Goal: Feedback & Contribution: Leave review/rating

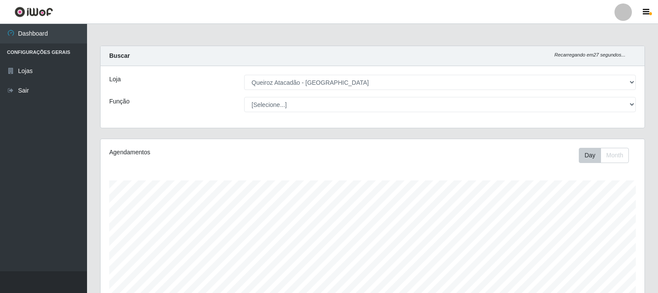
select select "464"
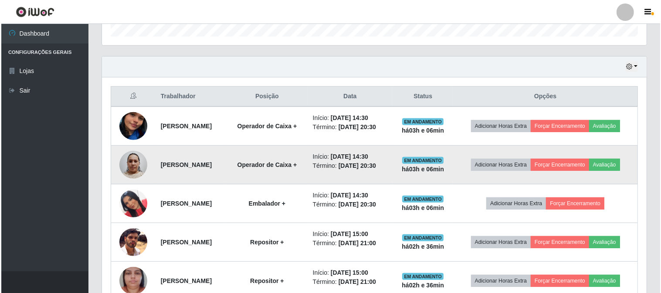
scroll to position [180, 544]
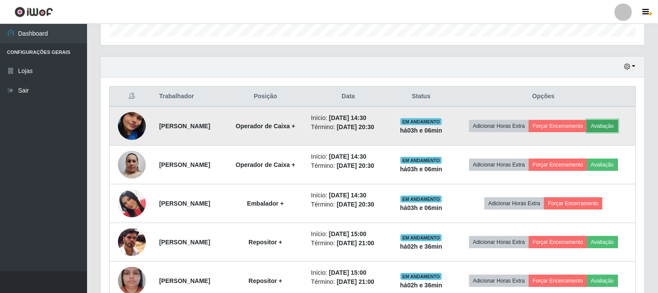
click at [609, 124] on button "Avaliação" at bounding box center [602, 126] width 31 height 12
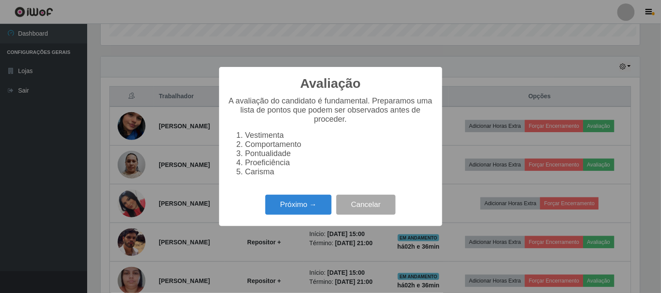
scroll to position [180, 539]
click at [293, 206] on button "Próximo →" at bounding box center [298, 205] width 66 height 20
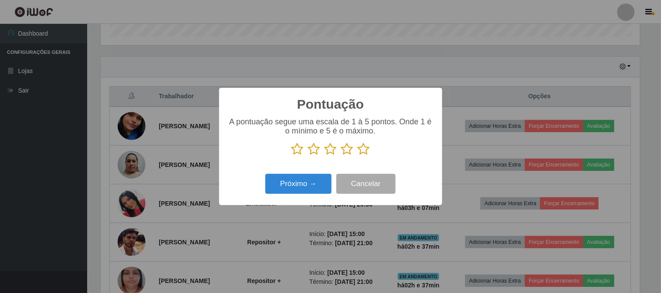
drag, startPoint x: 363, startPoint y: 148, endPoint x: 307, endPoint y: 182, distance: 64.4
click at [362, 148] on icon at bounding box center [363, 149] width 12 height 13
click at [357, 156] on input "radio" at bounding box center [357, 156] width 0 height 0
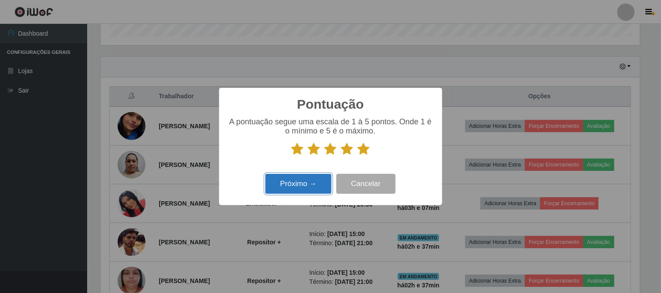
click at [306, 186] on button "Próximo →" at bounding box center [298, 184] width 66 height 20
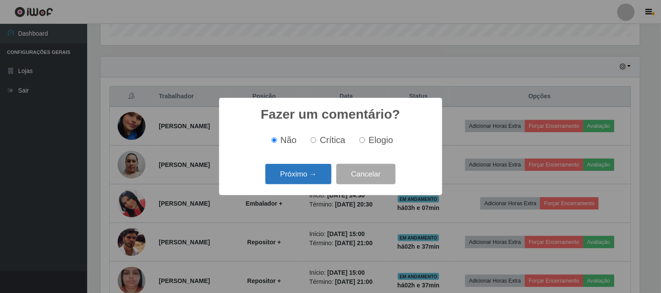
click at [311, 173] on button "Próximo →" at bounding box center [298, 174] width 66 height 20
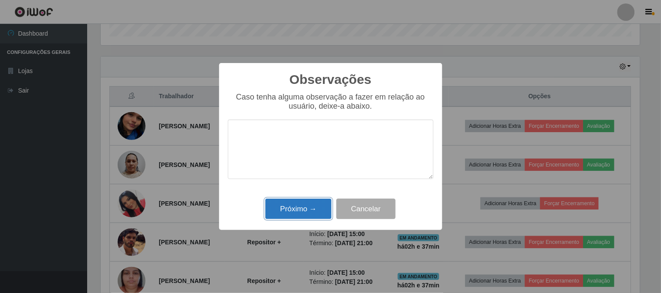
click at [300, 210] on button "Próximo →" at bounding box center [298, 209] width 66 height 20
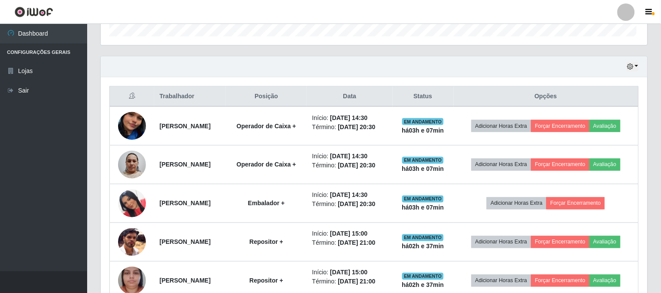
scroll to position [180, 544]
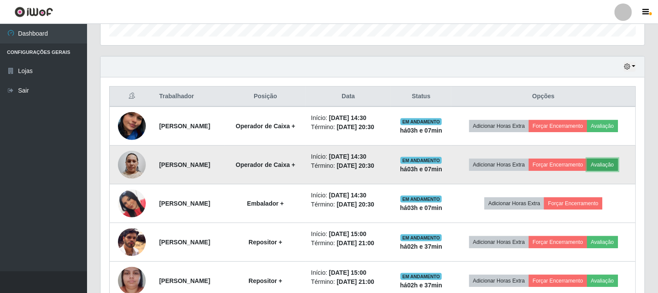
click at [615, 166] on button "Avaliação" at bounding box center [602, 165] width 31 height 12
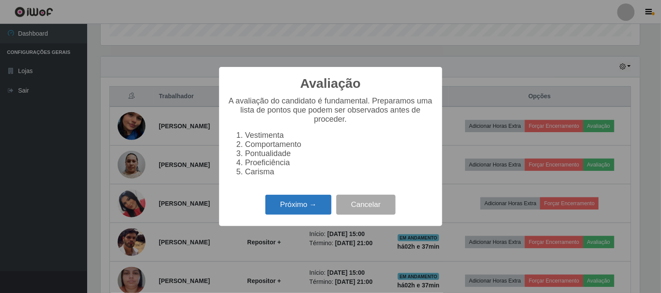
click at [307, 212] on button "Próximo →" at bounding box center [298, 205] width 66 height 20
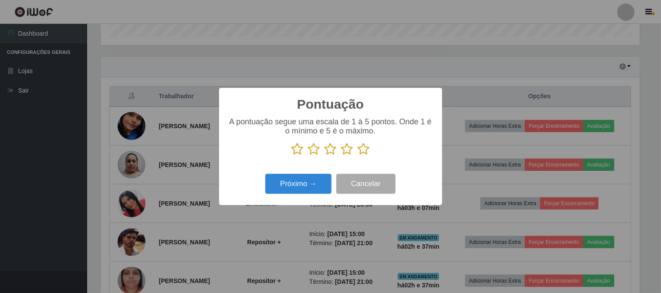
scroll to position [435246, 434887]
click at [363, 147] on icon at bounding box center [363, 149] width 12 height 13
click at [357, 156] on input "radio" at bounding box center [357, 156] width 0 height 0
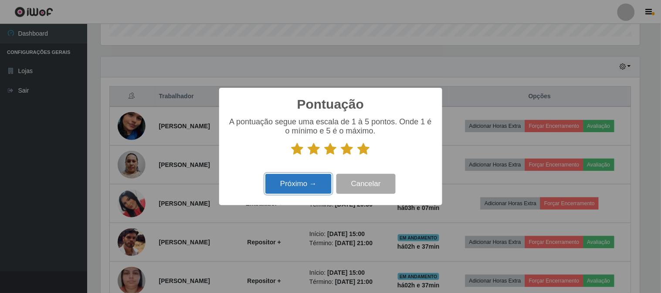
click at [297, 183] on button "Próximo →" at bounding box center [298, 184] width 66 height 20
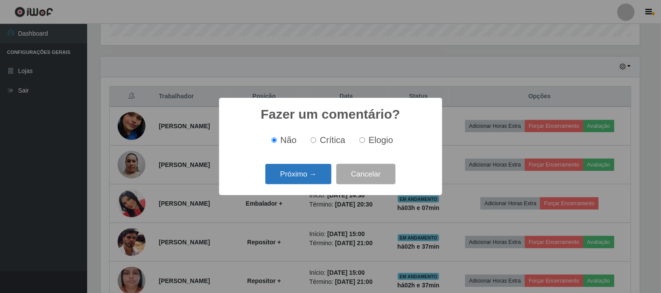
click at [311, 181] on button "Próximo →" at bounding box center [298, 174] width 66 height 20
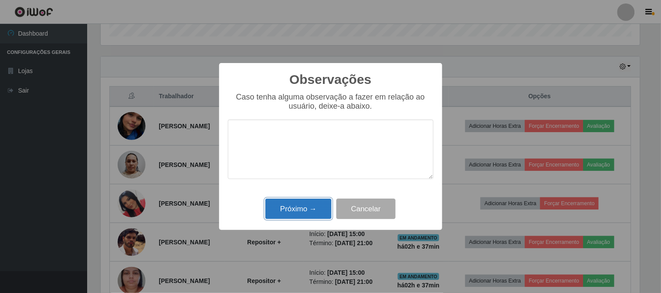
click at [307, 206] on button "Próximo →" at bounding box center [298, 209] width 66 height 20
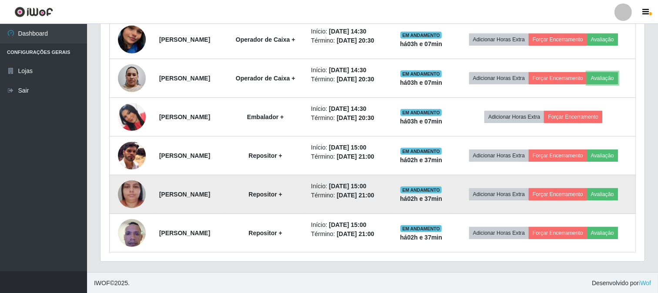
scroll to position [362, 0]
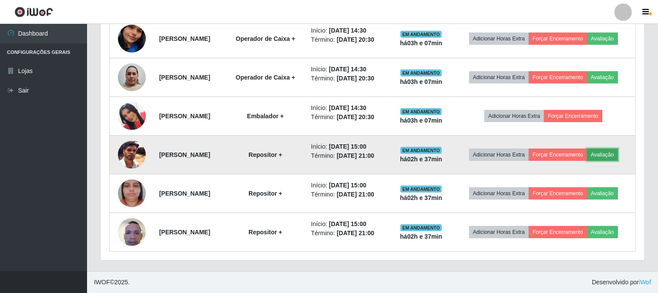
click at [614, 154] on button "Avaliação" at bounding box center [602, 155] width 31 height 12
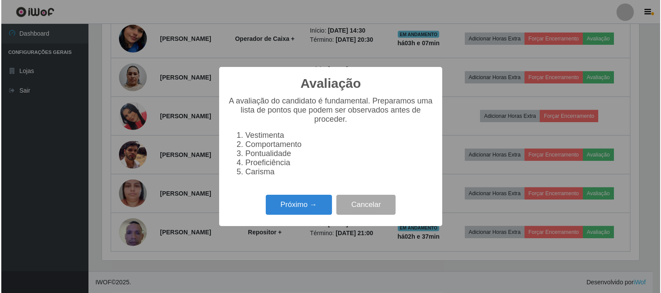
scroll to position [180, 539]
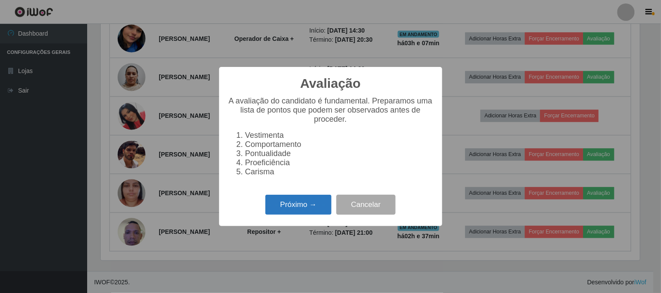
click at [308, 209] on button "Próximo →" at bounding box center [298, 205] width 66 height 20
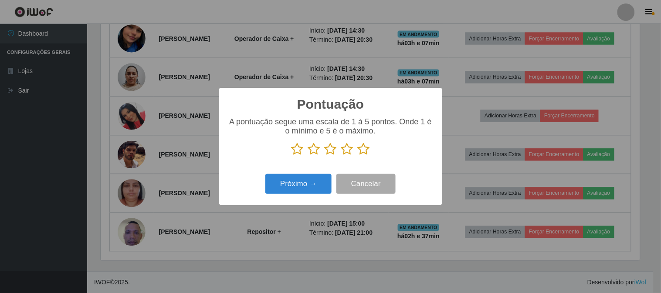
click at [367, 150] on icon at bounding box center [363, 149] width 12 height 13
click at [357, 156] on input "radio" at bounding box center [357, 156] width 0 height 0
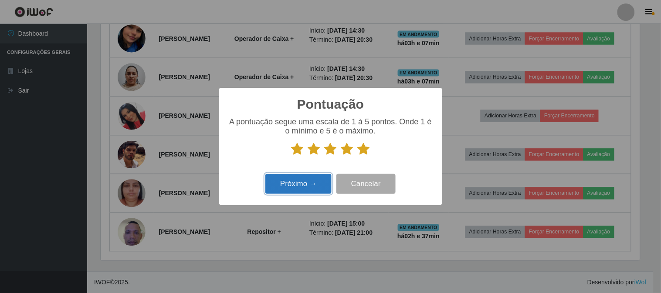
click at [294, 185] on button "Próximo →" at bounding box center [298, 184] width 66 height 20
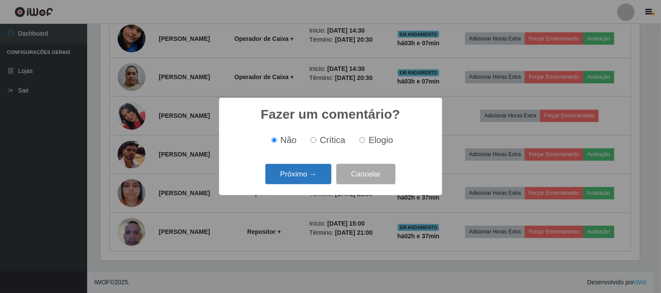
click at [300, 176] on button "Próximo →" at bounding box center [298, 174] width 66 height 20
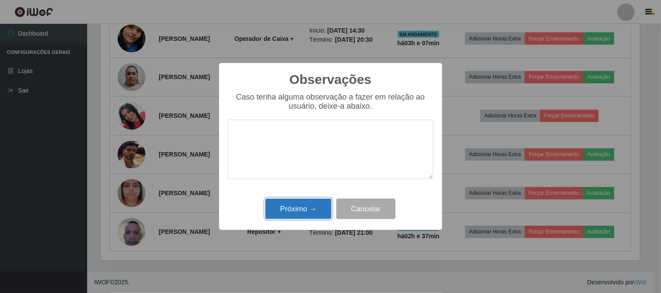
click at [303, 211] on button "Próximo →" at bounding box center [298, 209] width 66 height 20
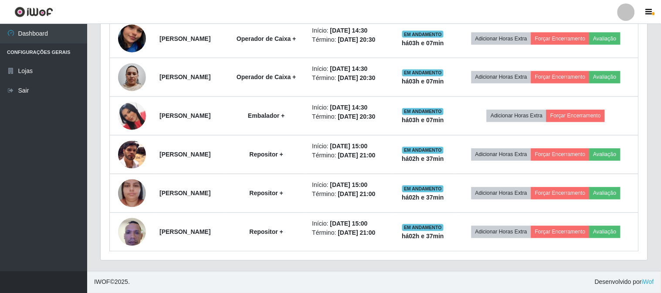
scroll to position [180, 544]
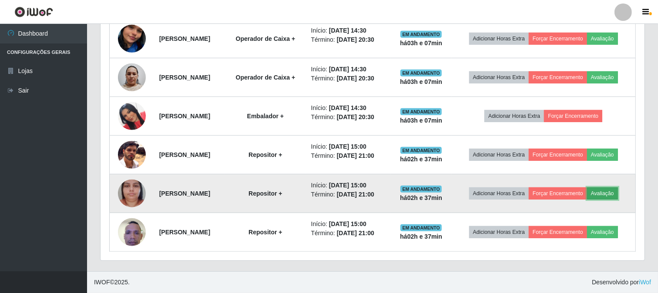
click at [616, 197] on button "Avaliação" at bounding box center [602, 194] width 31 height 12
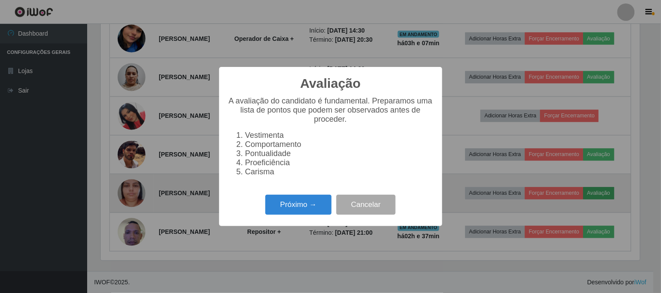
scroll to position [180, 539]
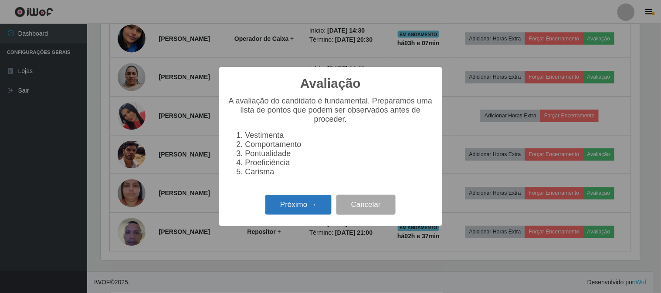
click at [294, 207] on button "Próximo →" at bounding box center [298, 205] width 66 height 20
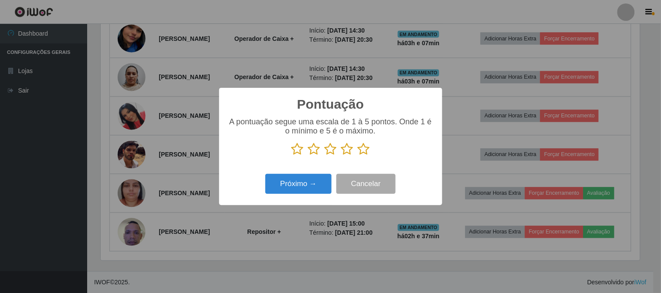
click at [366, 150] on icon at bounding box center [363, 149] width 12 height 13
click at [357, 156] on input "radio" at bounding box center [357, 156] width 0 height 0
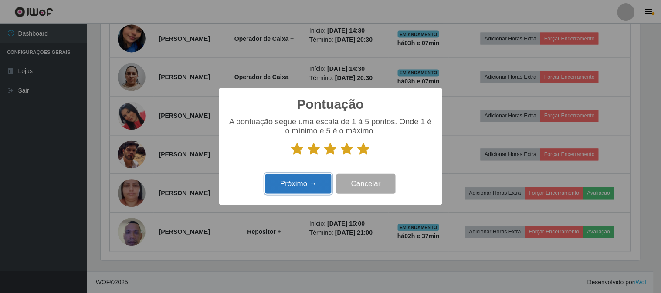
click at [302, 187] on button "Próximo →" at bounding box center [298, 184] width 66 height 20
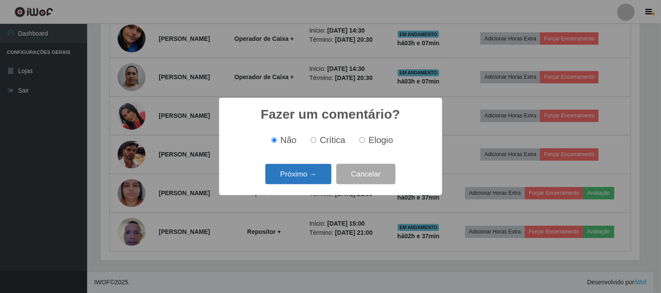
click at [312, 175] on button "Próximo →" at bounding box center [298, 174] width 66 height 20
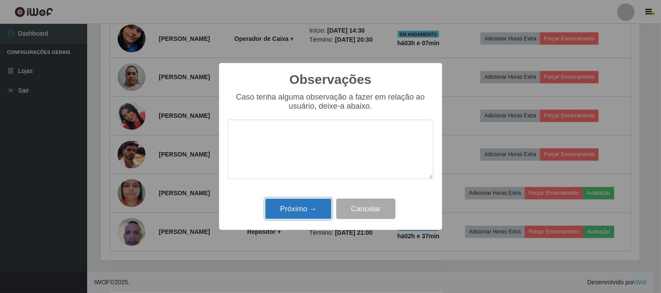
click at [303, 206] on button "Próximo →" at bounding box center [298, 209] width 66 height 20
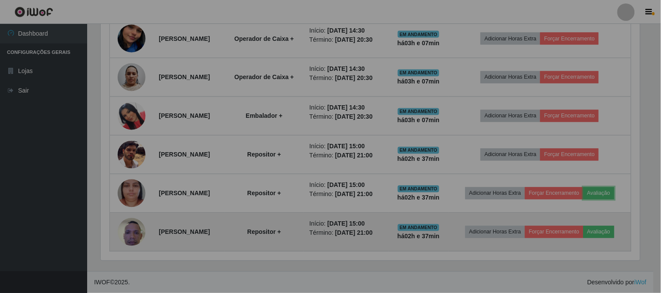
scroll to position [180, 544]
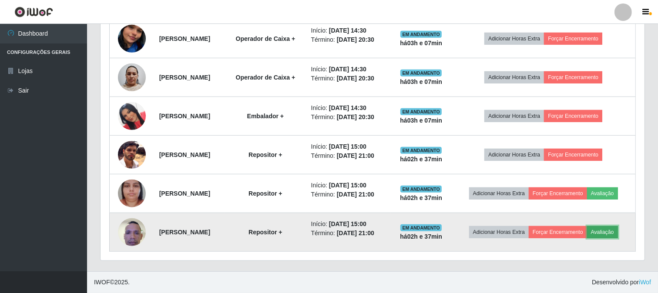
click at [610, 233] on button "Avaliação" at bounding box center [602, 232] width 31 height 12
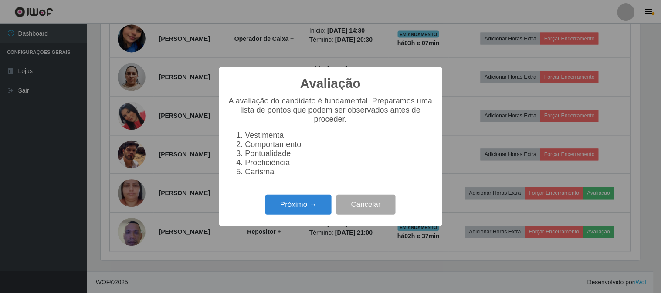
scroll to position [180, 539]
click at [306, 211] on button "Próximo →" at bounding box center [298, 205] width 66 height 20
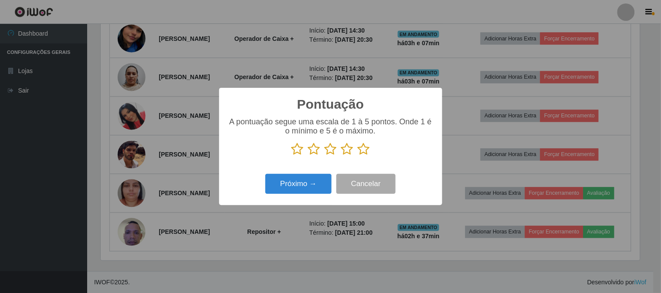
click at [364, 150] on icon at bounding box center [363, 149] width 12 height 13
click at [357, 156] on input "radio" at bounding box center [357, 156] width 0 height 0
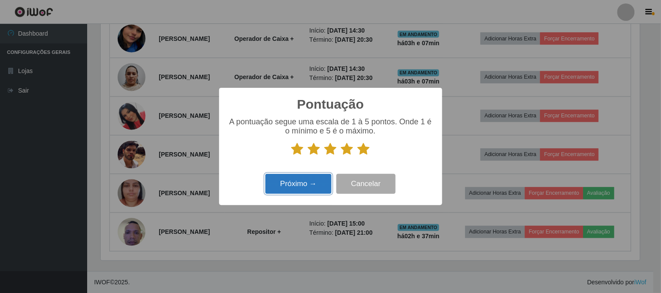
click at [302, 185] on button "Próximo →" at bounding box center [298, 184] width 66 height 20
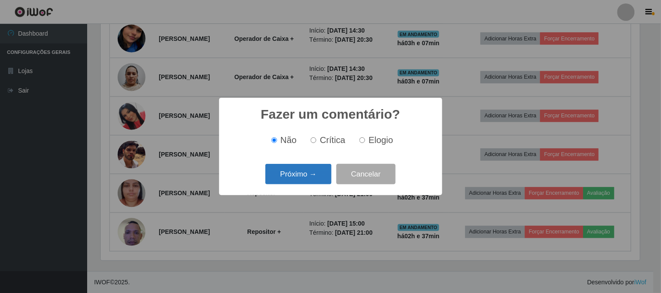
click at [302, 182] on button "Próximo →" at bounding box center [298, 174] width 66 height 20
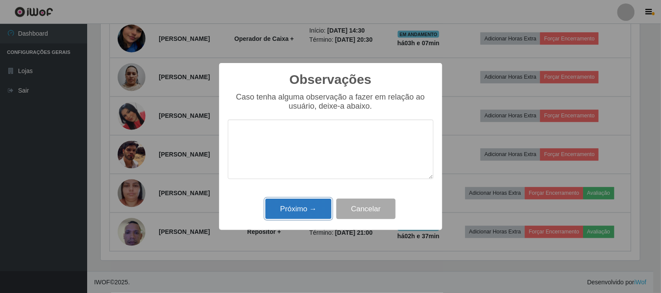
click at [294, 210] on button "Próximo →" at bounding box center [298, 209] width 66 height 20
